Goal: Transaction & Acquisition: Purchase product/service

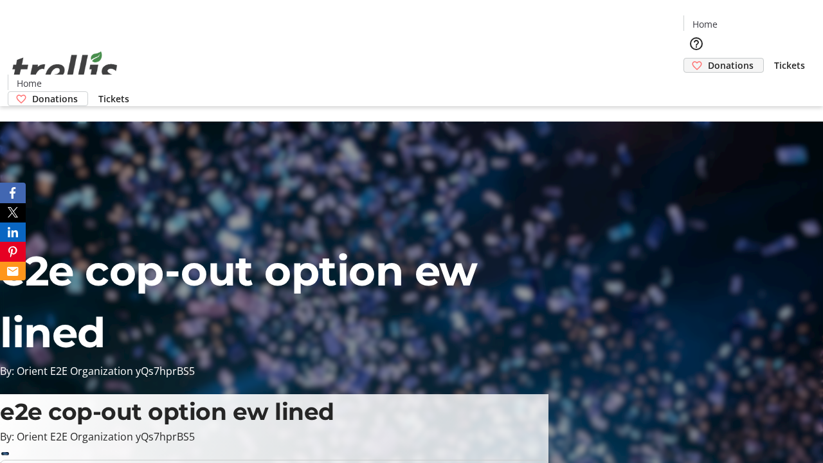
click at [708, 59] on span "Donations" at bounding box center [731, 66] width 46 height 14
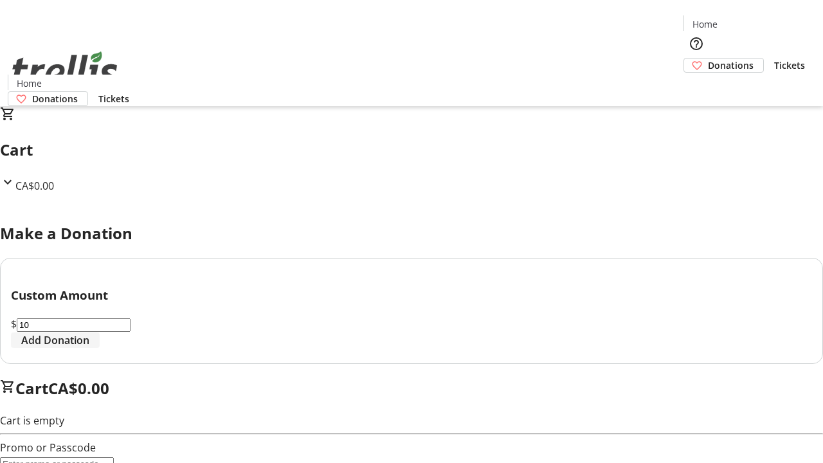
click at [89, 348] on span "Add Donation" at bounding box center [55, 339] width 68 height 15
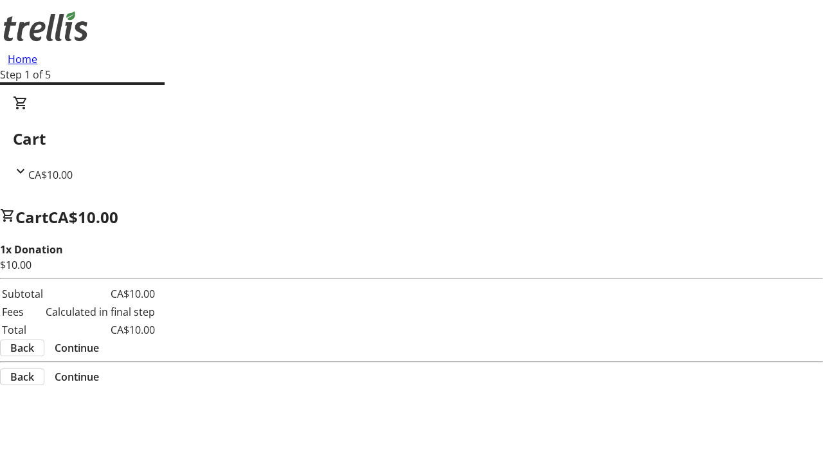
select select "CA"
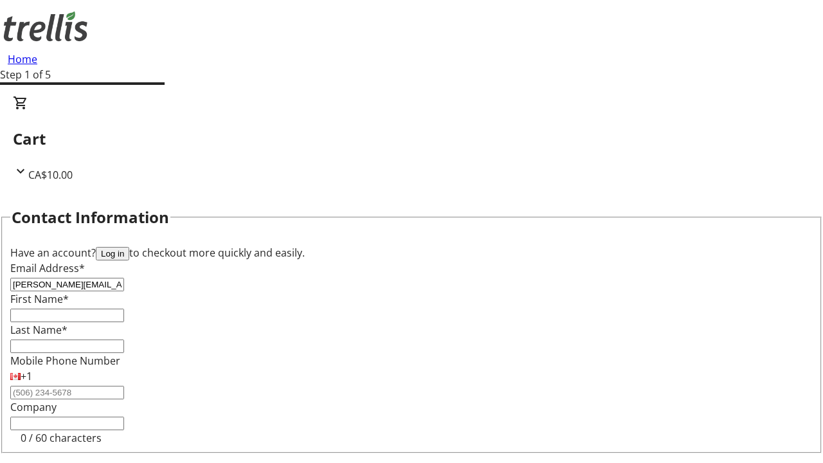
type input "[PERSON_NAME][EMAIL_ADDRESS][DOMAIN_NAME]"
type input "[PERSON_NAME]"
type input "[STREET_ADDRESS][PERSON_NAME]"
type input "Kelowna"
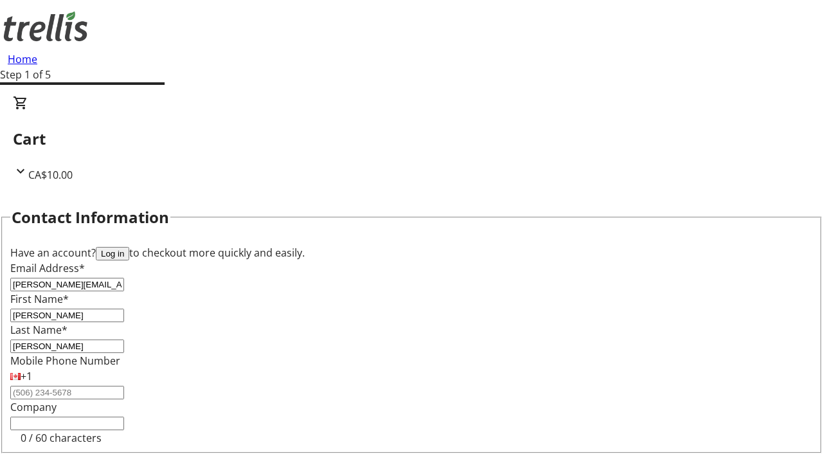
select select "BC"
type input "Kelowna"
type input "V1Y 0C2"
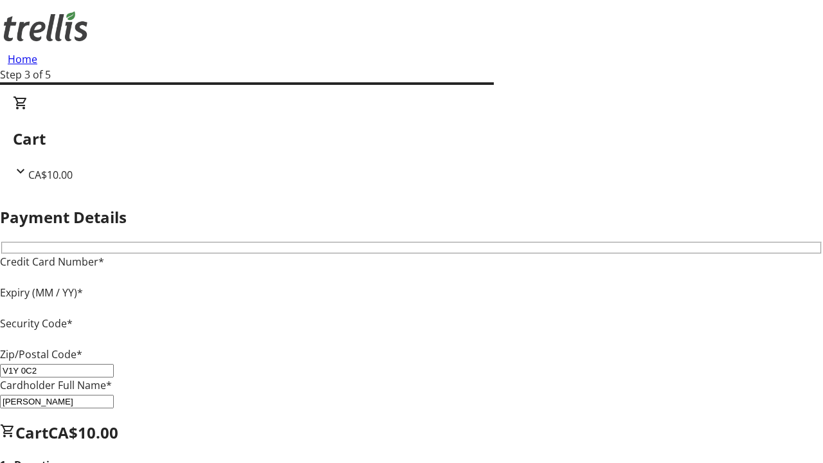
type input "V1Y 0C2"
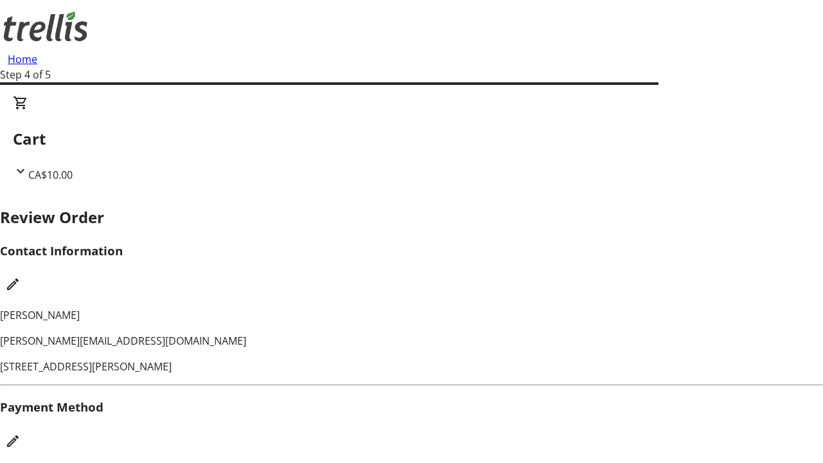
checkbox input "false"
